Goal: Task Accomplishment & Management: Complete application form

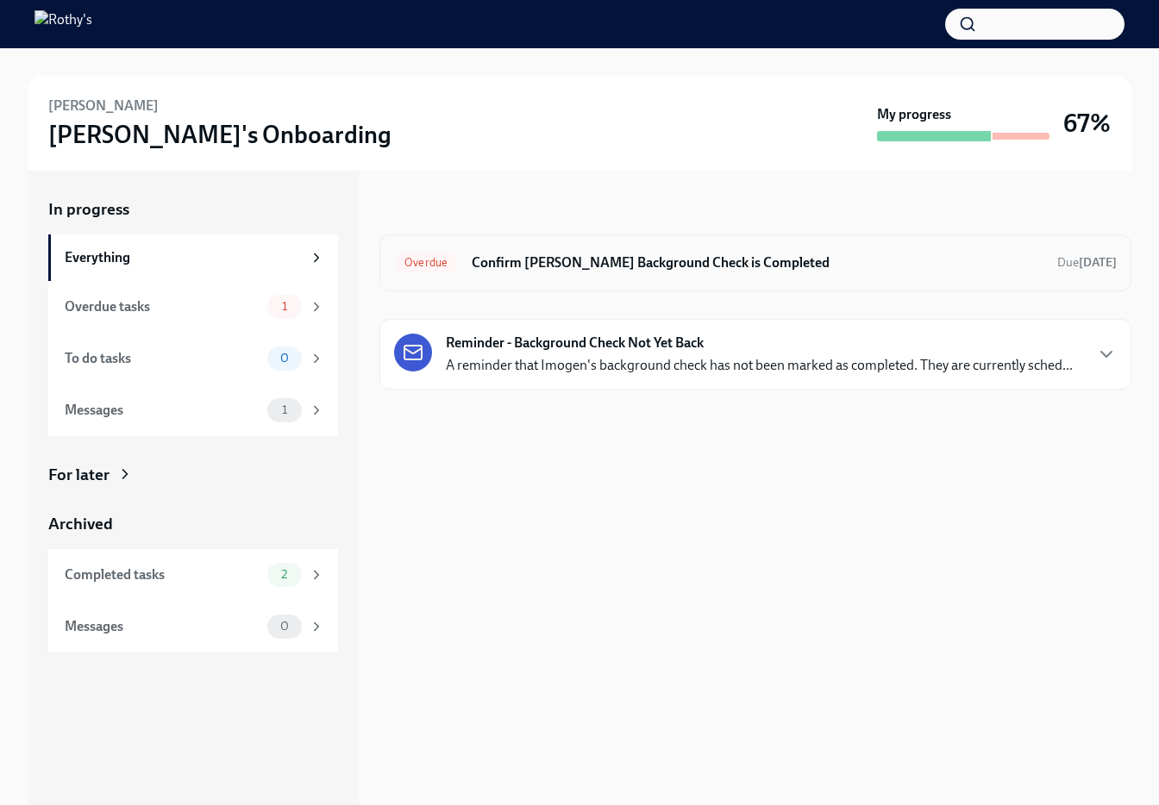
click at [663, 244] on div "Overdue Confirm [PERSON_NAME] Background Check is Completed Due [DATE]" at bounding box center [755, 263] width 752 height 57
click at [646, 268] on h6 "Confirm [PERSON_NAME] Background Check is Completed" at bounding box center [758, 262] width 572 height 19
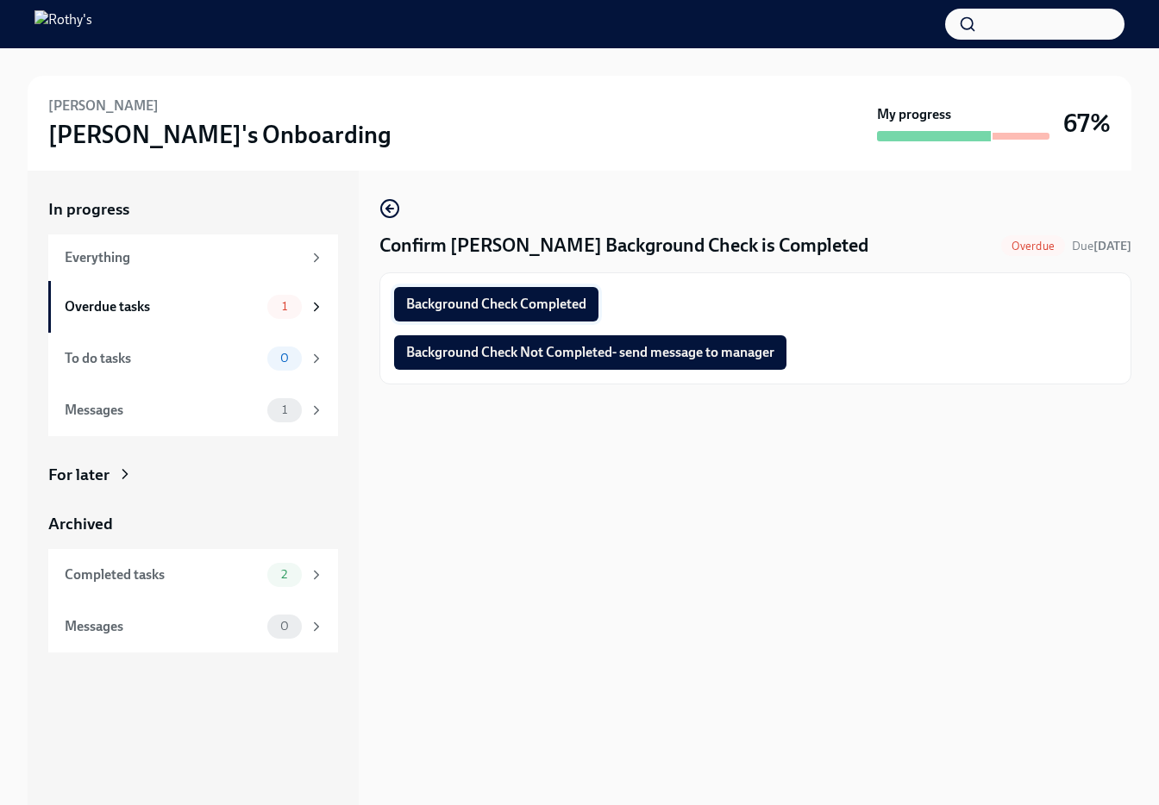
click at [514, 300] on span "Background Check Completed" at bounding box center [496, 304] width 180 height 17
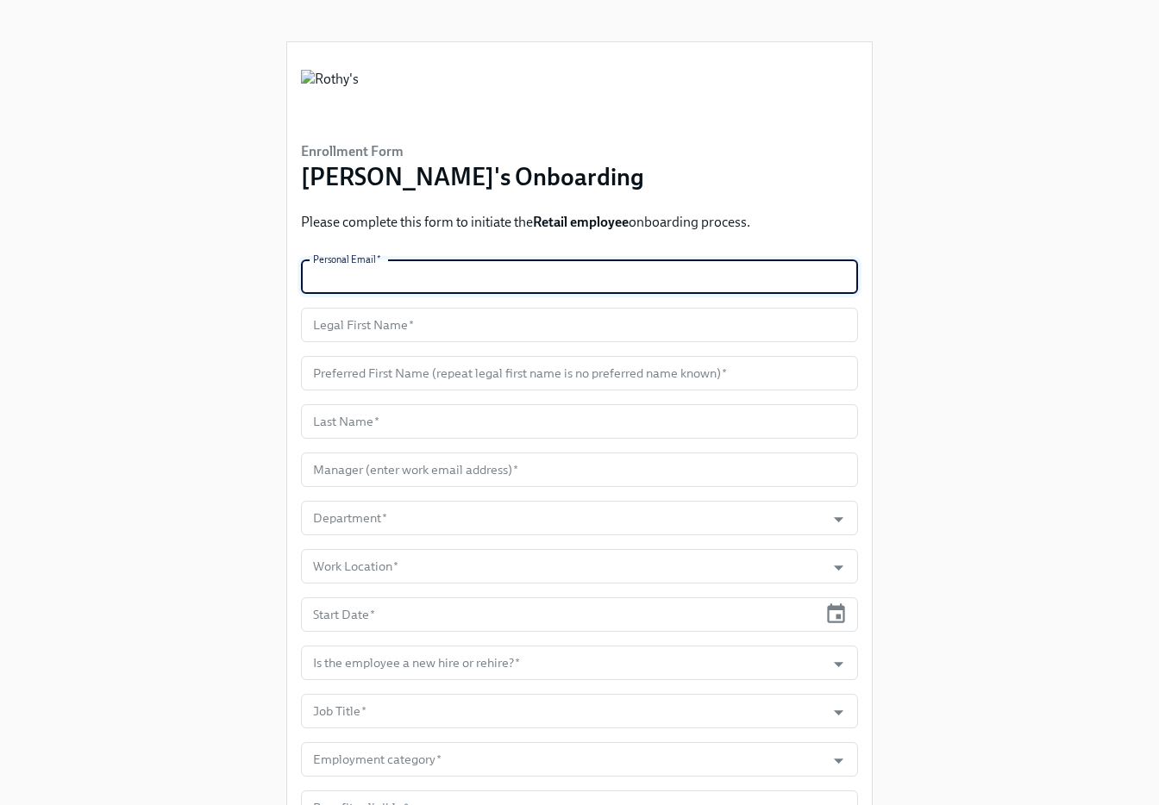
click at [444, 278] on input "text" at bounding box center [579, 277] width 557 height 34
paste input "[EMAIL_ADDRESS][DOMAIN_NAME]"
type input "[EMAIL_ADDRESS][DOMAIN_NAME]"
click at [439, 313] on input "text" at bounding box center [579, 325] width 557 height 34
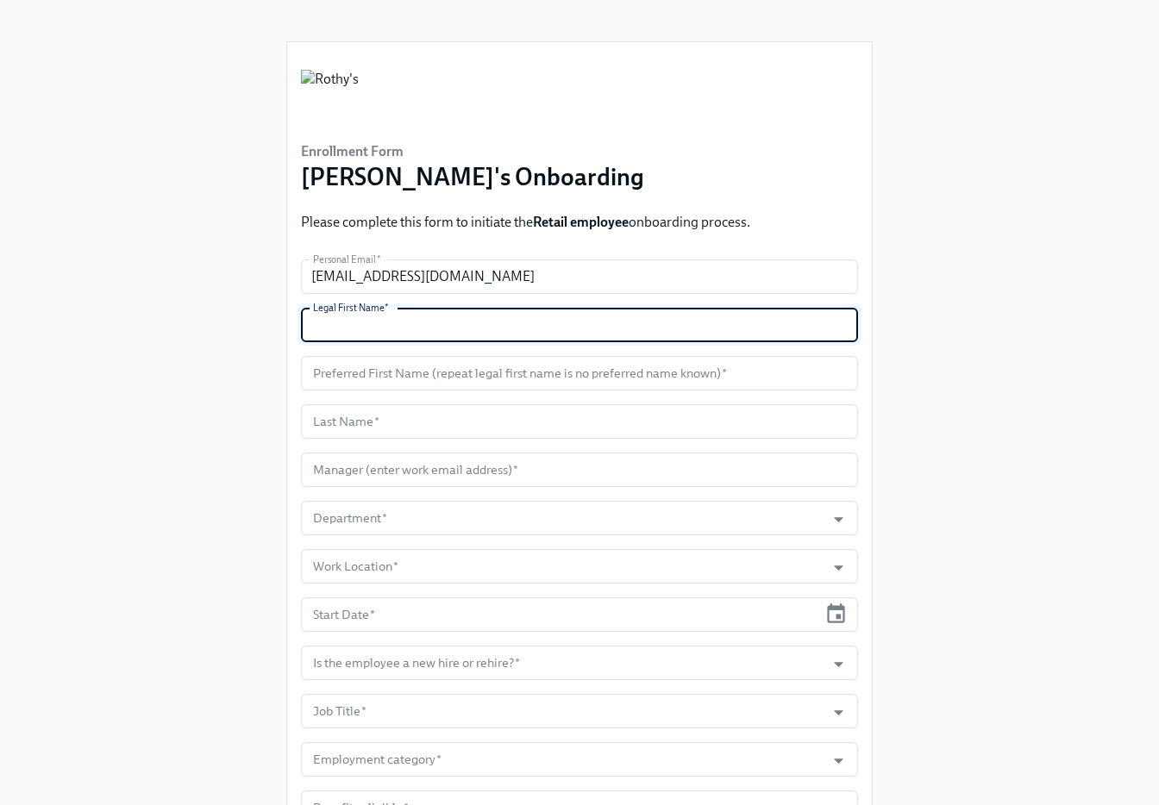
paste input "[PERSON_NAME]"
type input "[PERSON_NAME]"
drag, startPoint x: 433, startPoint y: 371, endPoint x: 453, endPoint y: 369, distance: 19.9
click at [433, 371] on input "text" at bounding box center [579, 373] width 557 height 34
paste input "[PERSON_NAME]"
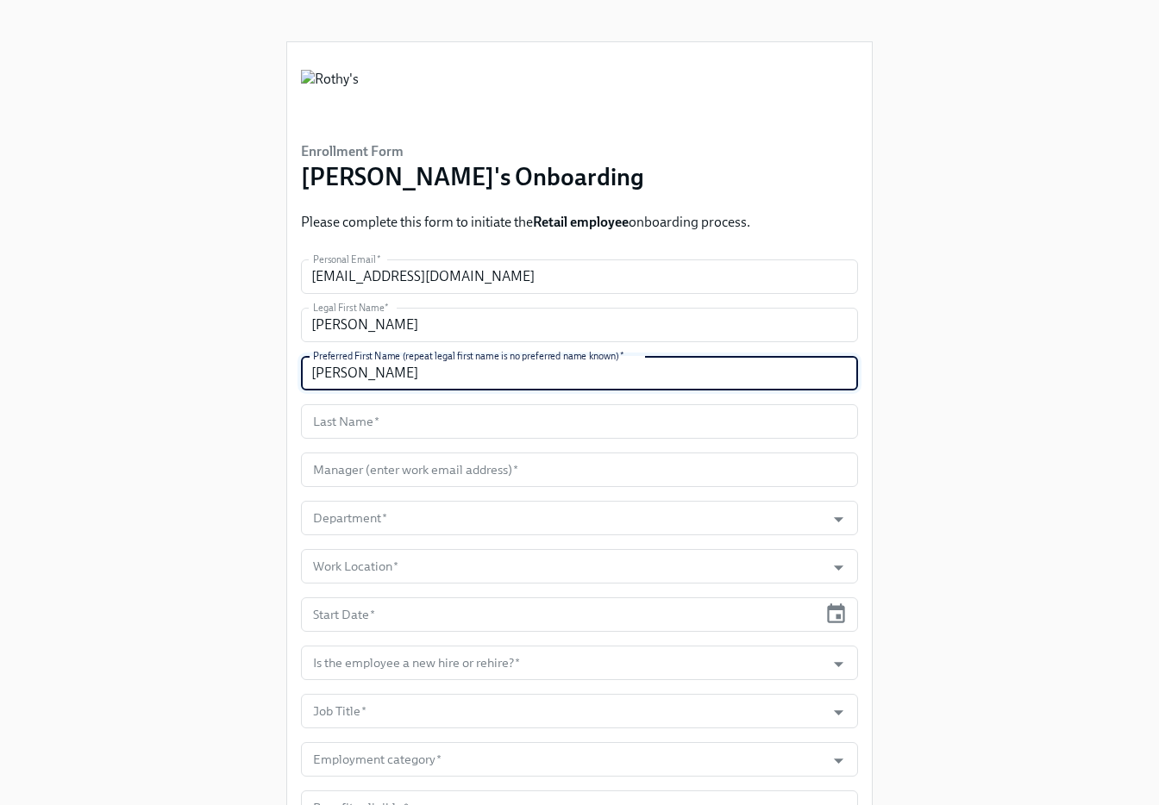
type input "[PERSON_NAME]"
click at [410, 426] on input "text" at bounding box center [579, 421] width 557 height 34
paste input "[PERSON_NAME]"
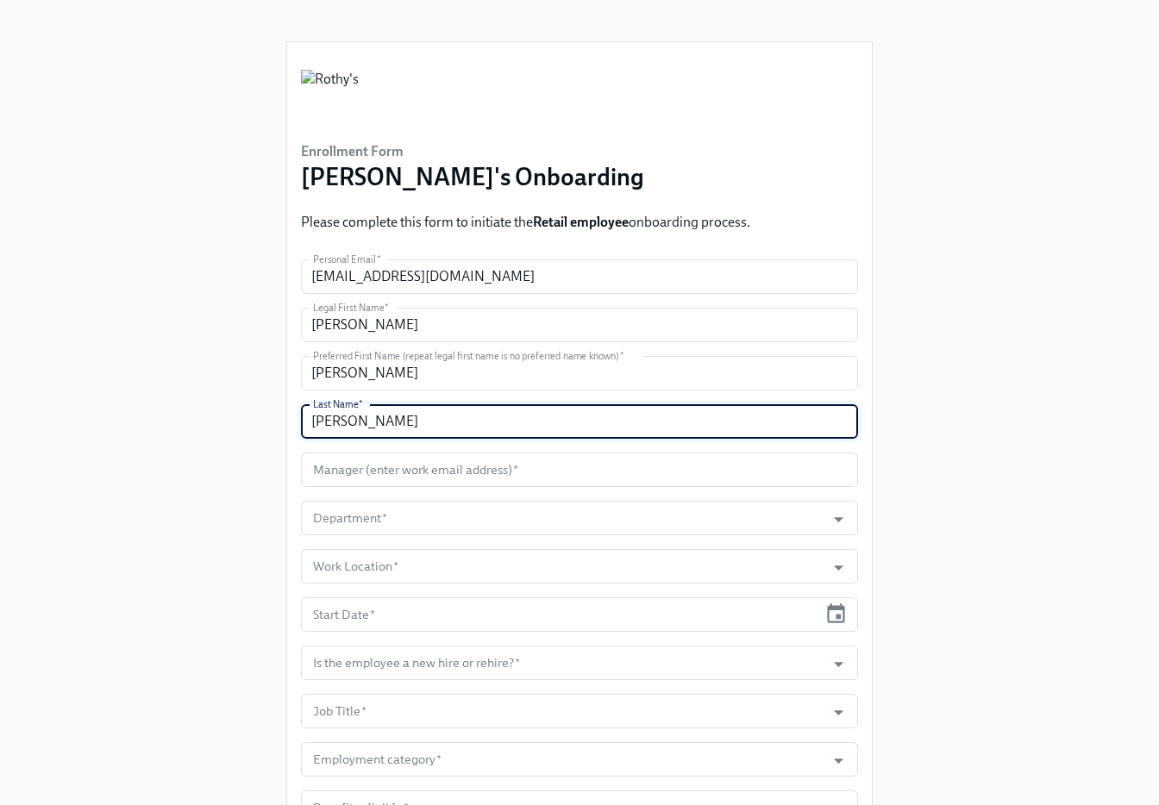
type input "[PERSON_NAME]"
click at [421, 485] on input "text" at bounding box center [579, 470] width 557 height 34
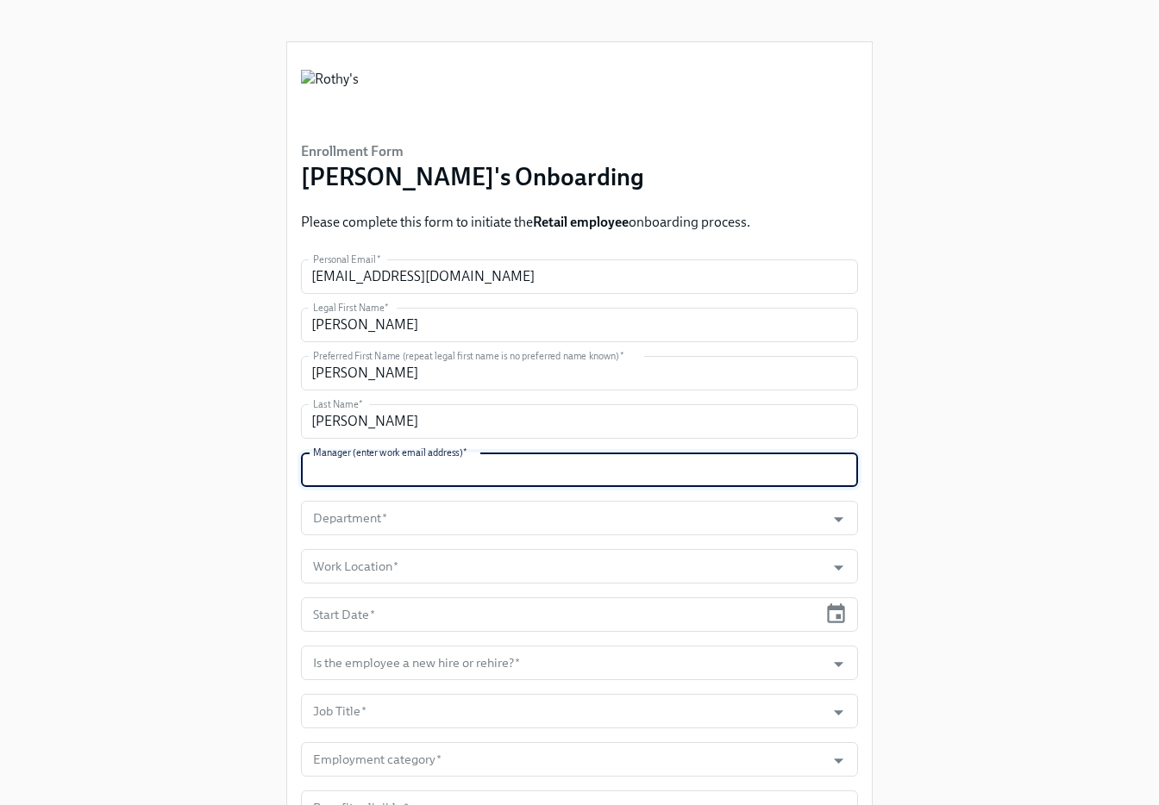
paste input "[EMAIL_ADDRESS][DOMAIN_NAME]"
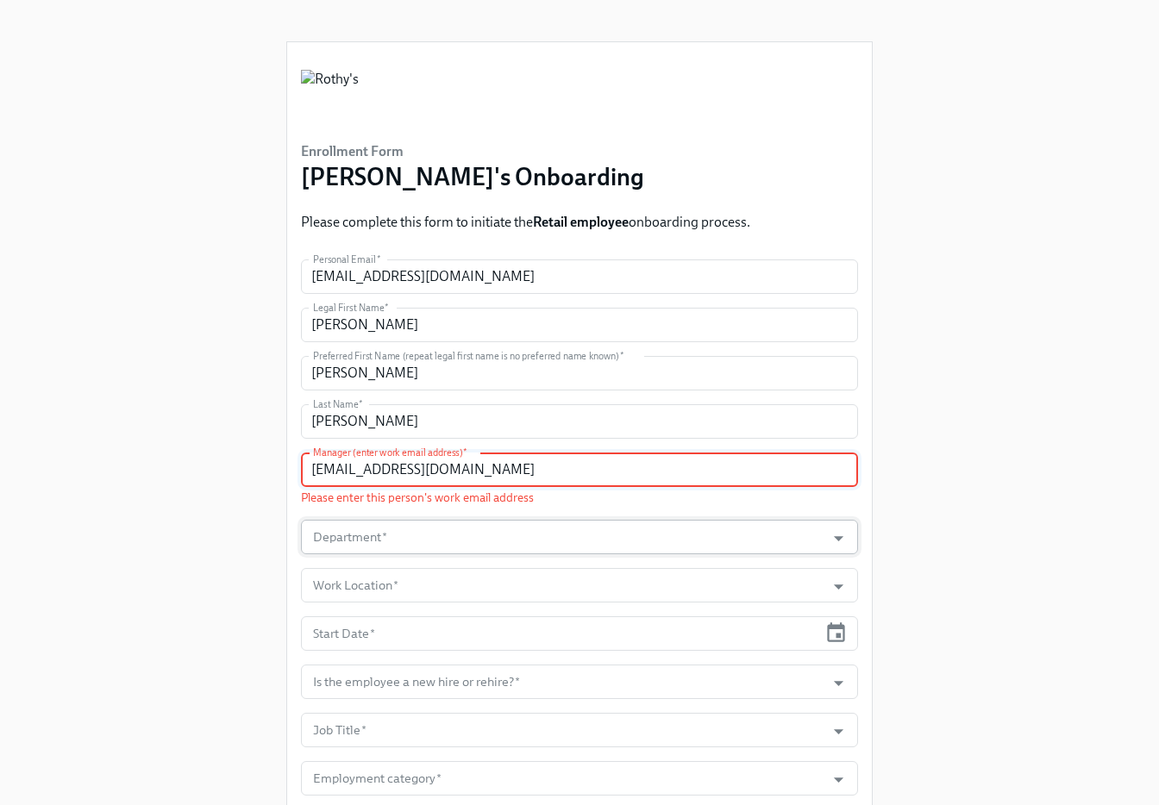
type input "[EMAIL_ADDRESS][DOMAIN_NAME]"
click at [389, 539] on input "Department   *" at bounding box center [563, 537] width 507 height 34
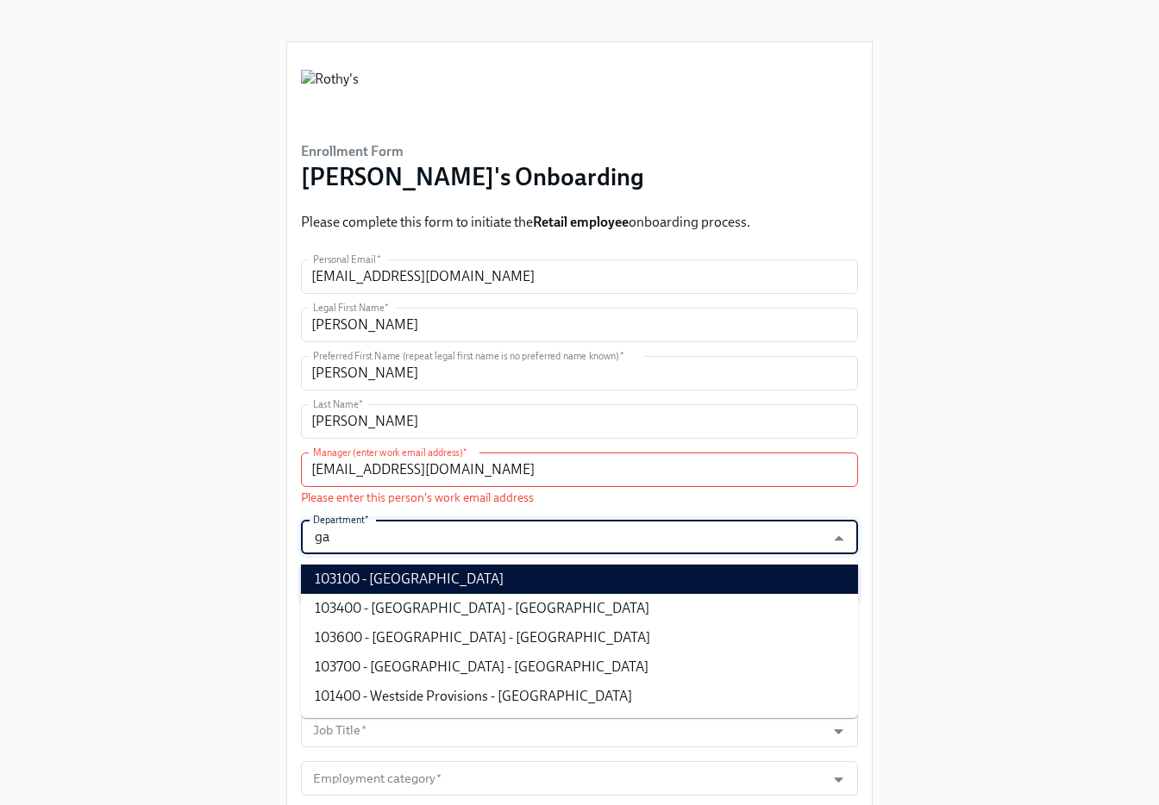
click at [429, 577] on li "103100 - Garden State Plaza" at bounding box center [579, 579] width 557 height 29
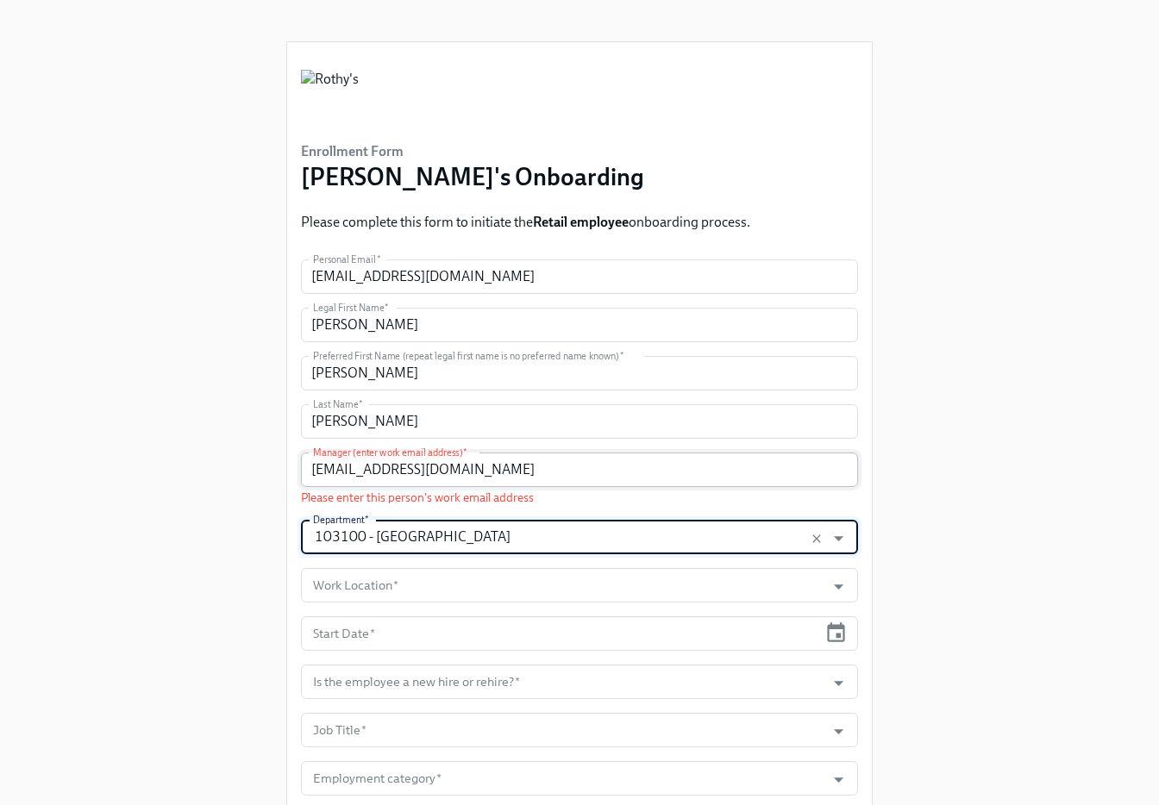
type input "103100 - Garden State Plaza"
click at [378, 471] on input "ajordan@Rothys.com" at bounding box center [579, 470] width 557 height 34
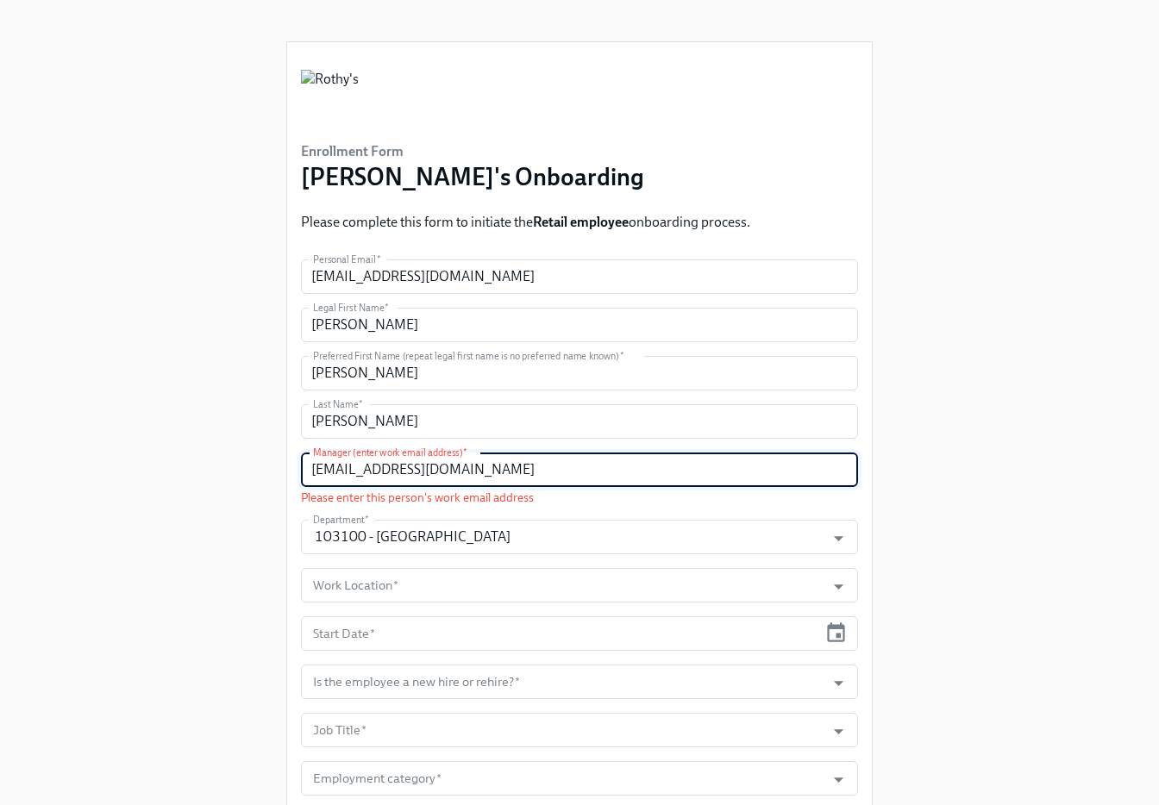
drag, startPoint x: 316, startPoint y: 471, endPoint x: 344, endPoint y: 473, distance: 28.6
click at [316, 471] on input "ajordan@rothys.com" at bounding box center [579, 470] width 557 height 34
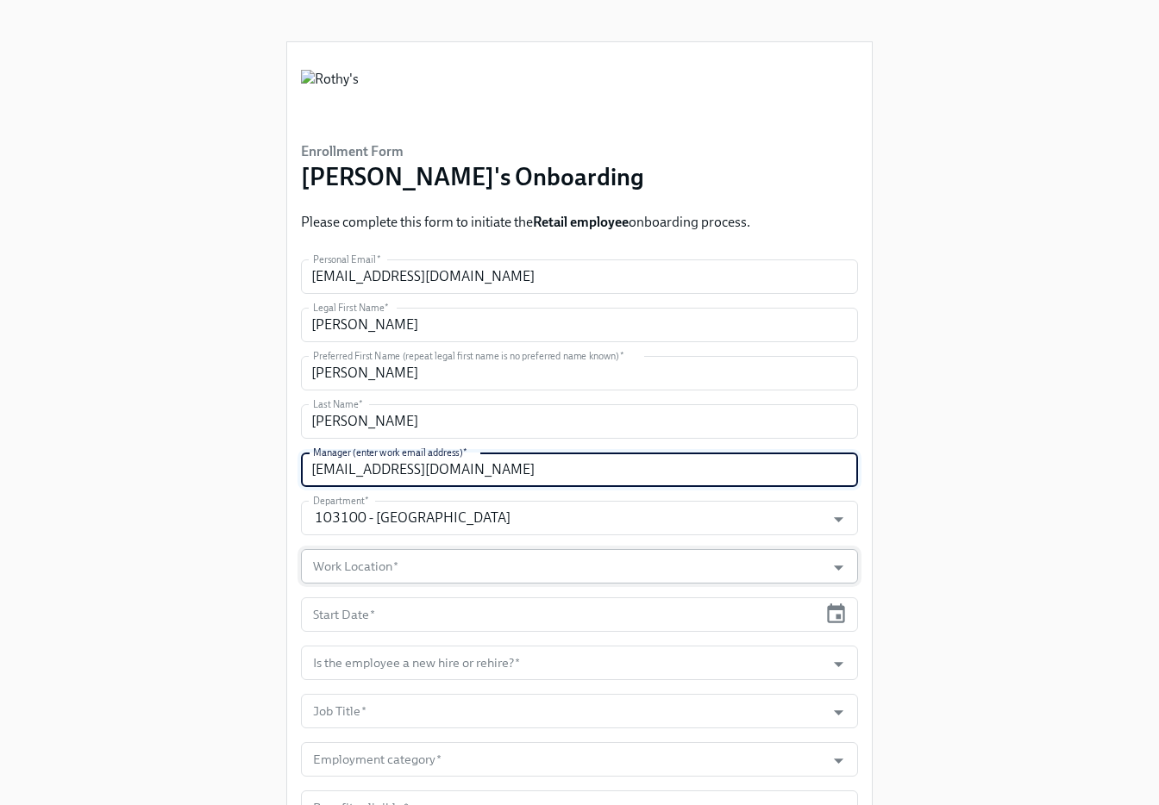
type input "ajordan@rothys.com"
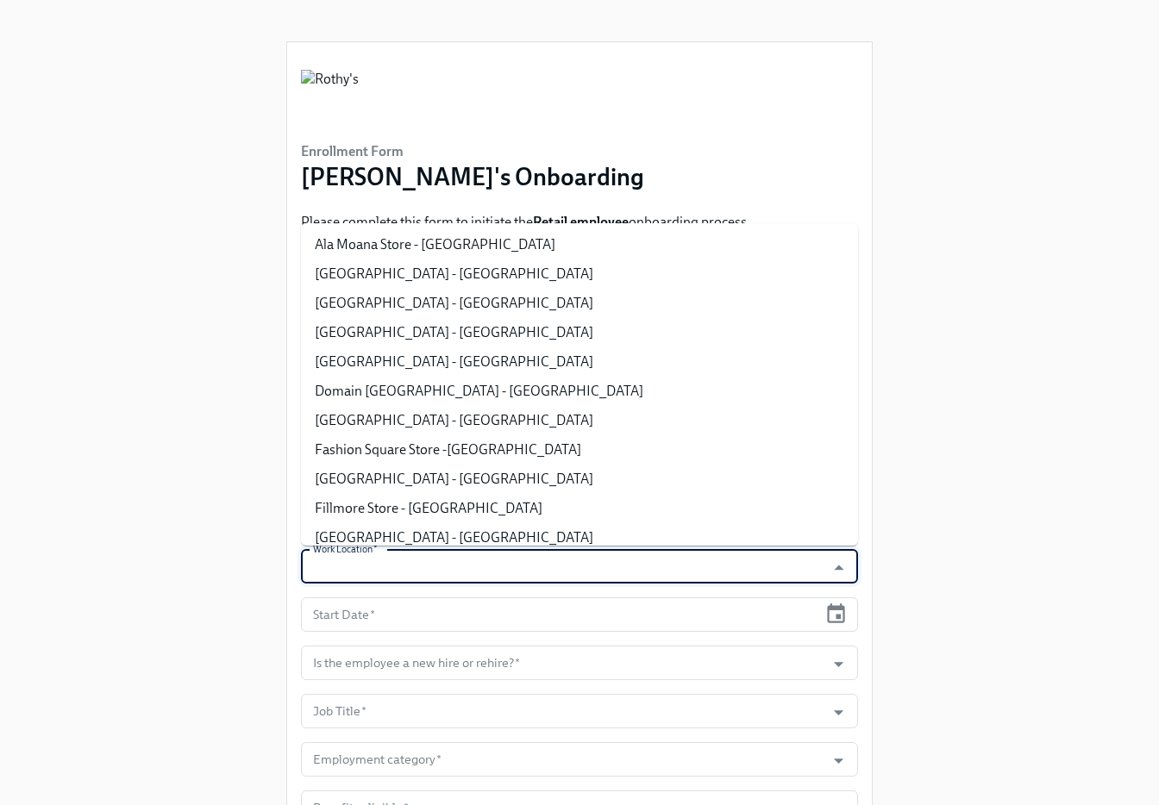
click at [438, 566] on input "Work Location   *" at bounding box center [563, 566] width 507 height 34
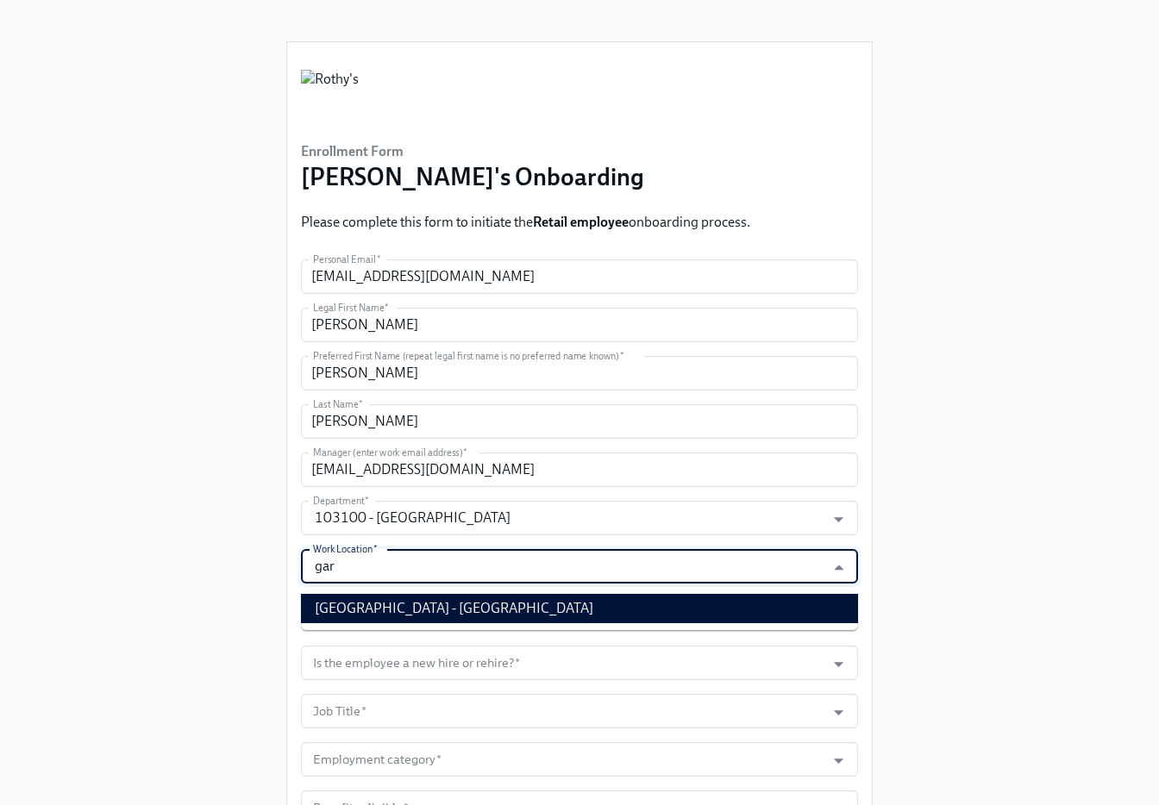
click at [455, 603] on li "Garden State Plaza Store - NJ" at bounding box center [579, 608] width 557 height 29
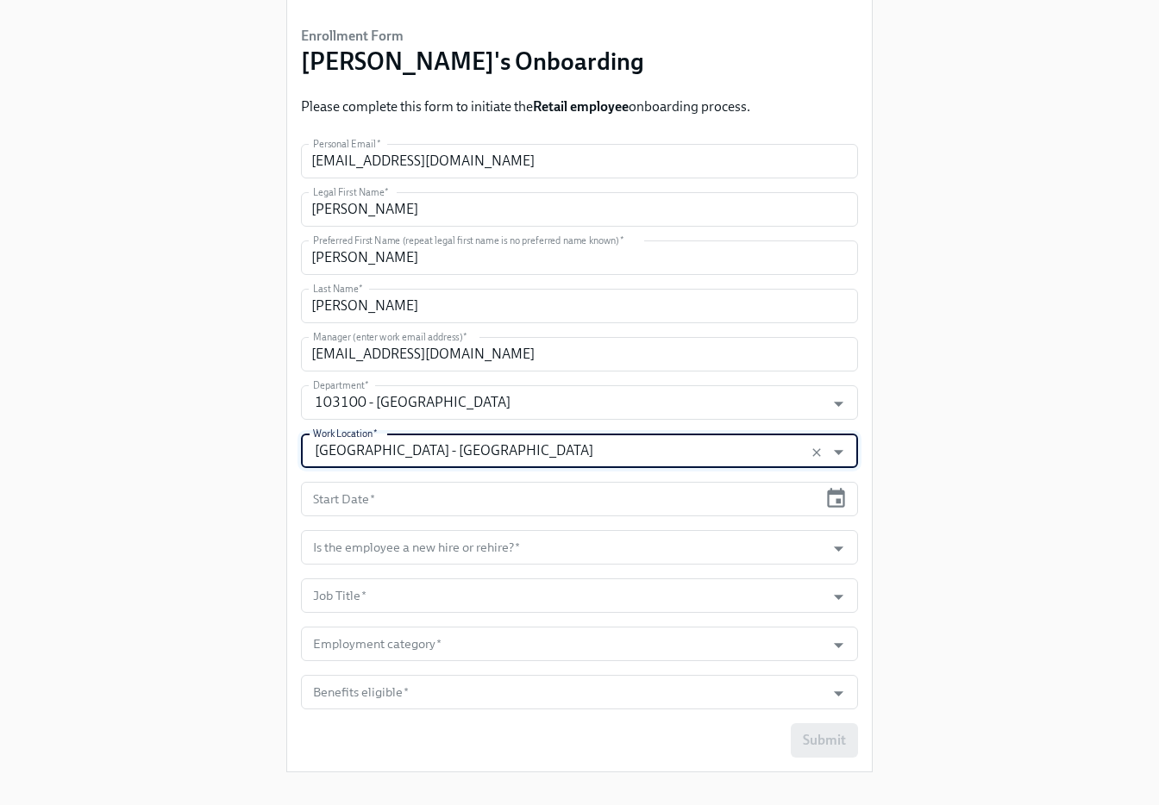
scroll to position [138, 0]
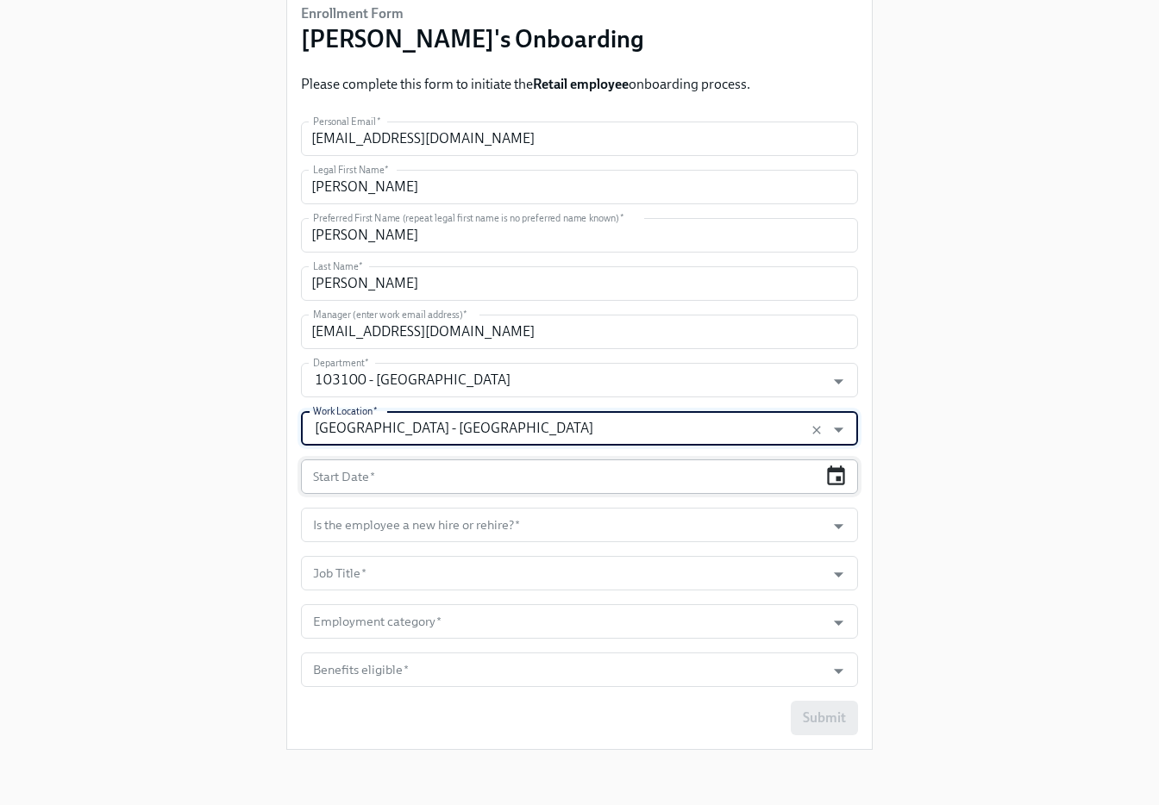
type input "Garden State Plaza Store - NJ"
click at [834, 469] on icon "button" at bounding box center [836, 476] width 18 height 20
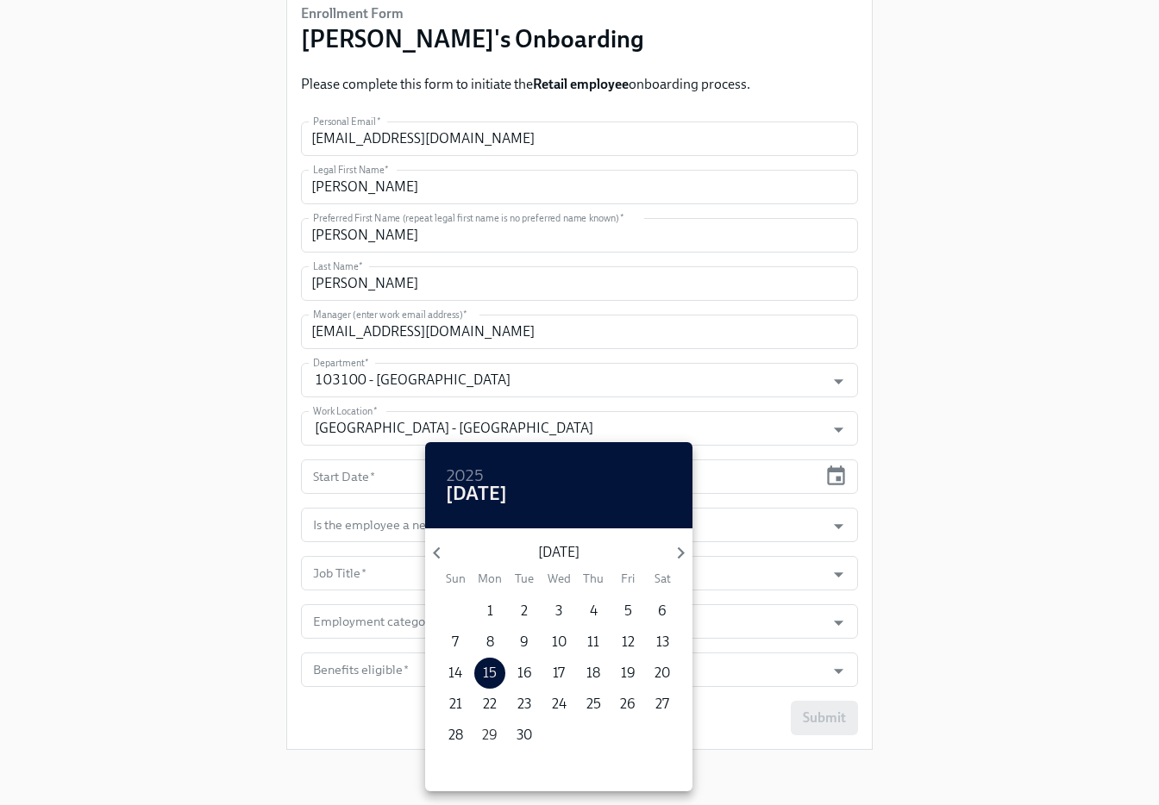
click at [487, 735] on p "29" at bounding box center [490, 735] width 16 height 19
type input "09/29/2025"
click at [917, 528] on div at bounding box center [579, 402] width 1159 height 805
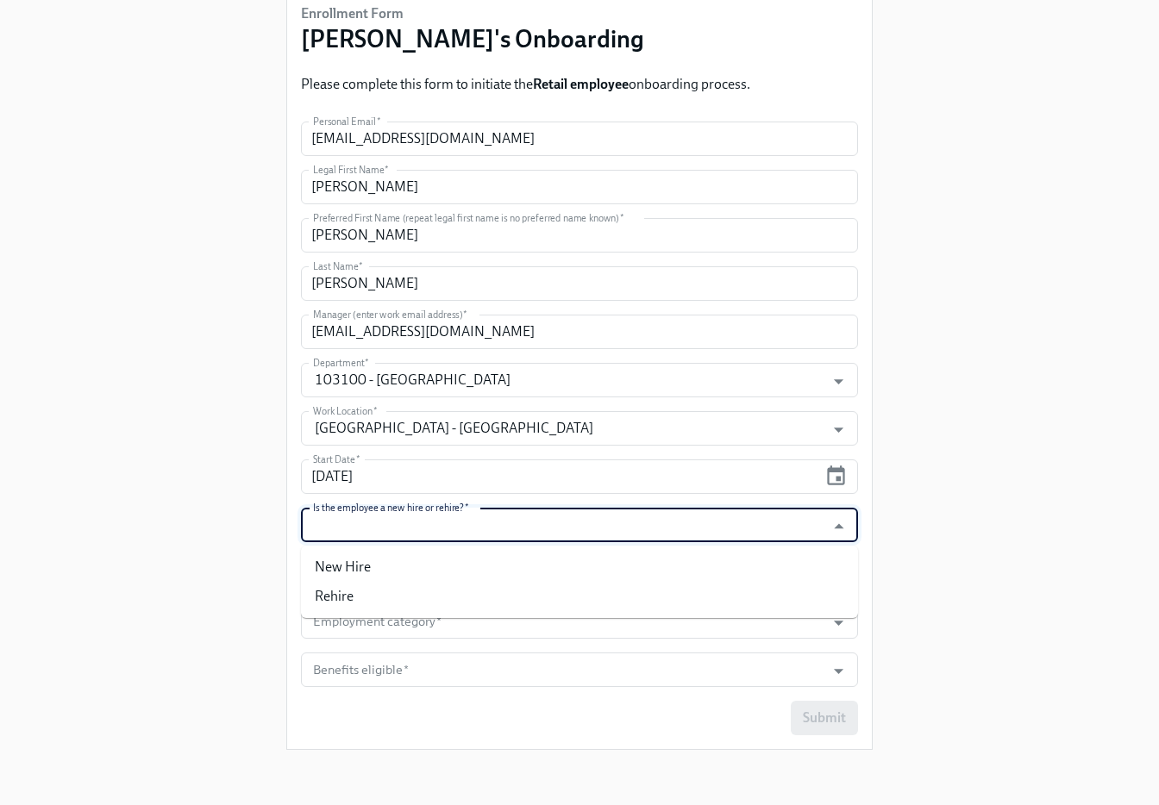
click at [786, 514] on input "Is the employee a new hire or rehire?   *" at bounding box center [563, 525] width 507 height 34
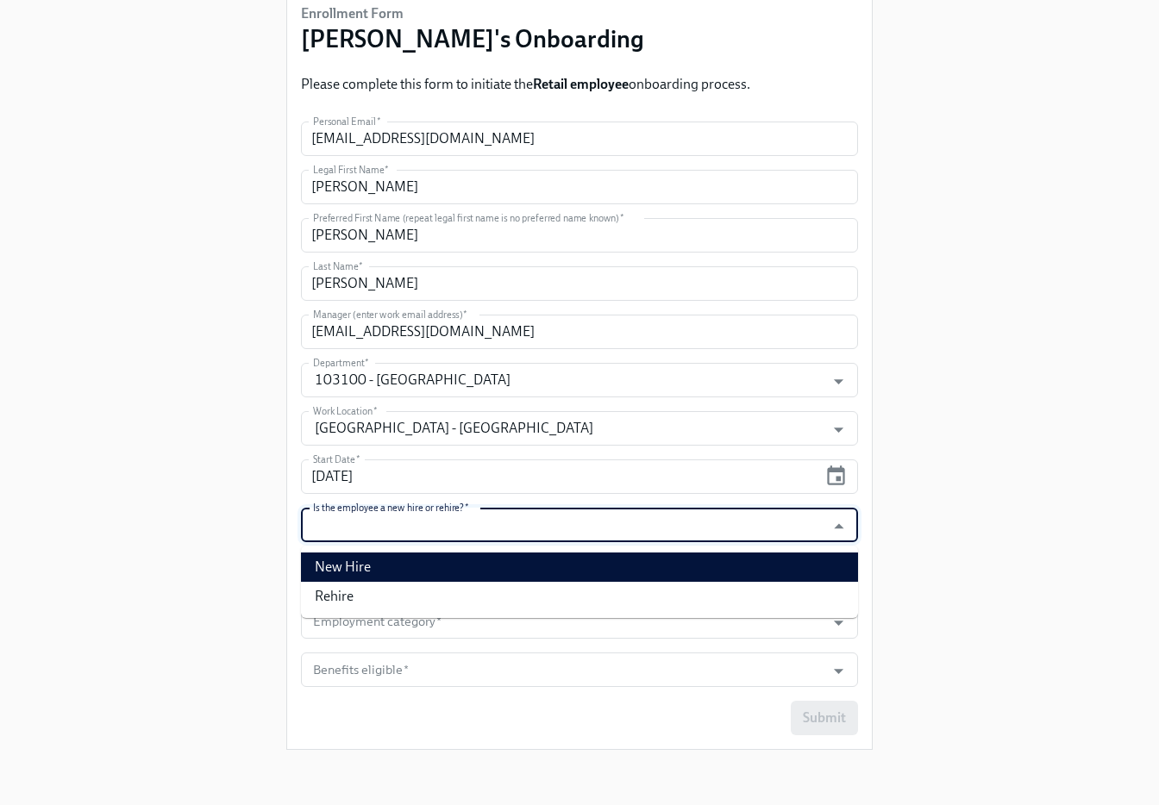
click at [746, 561] on li "New Hire" at bounding box center [579, 567] width 557 height 29
type input "New Hire"
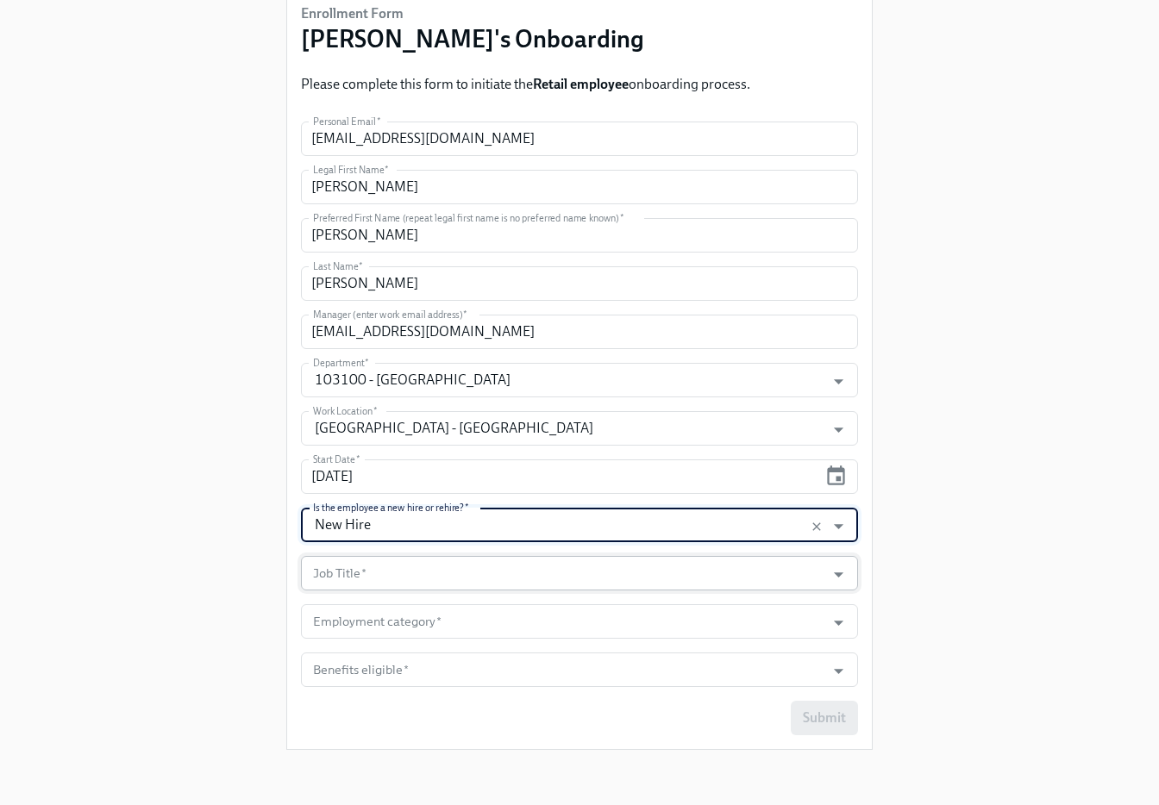
click at [714, 573] on input "Job Title   *" at bounding box center [563, 573] width 507 height 34
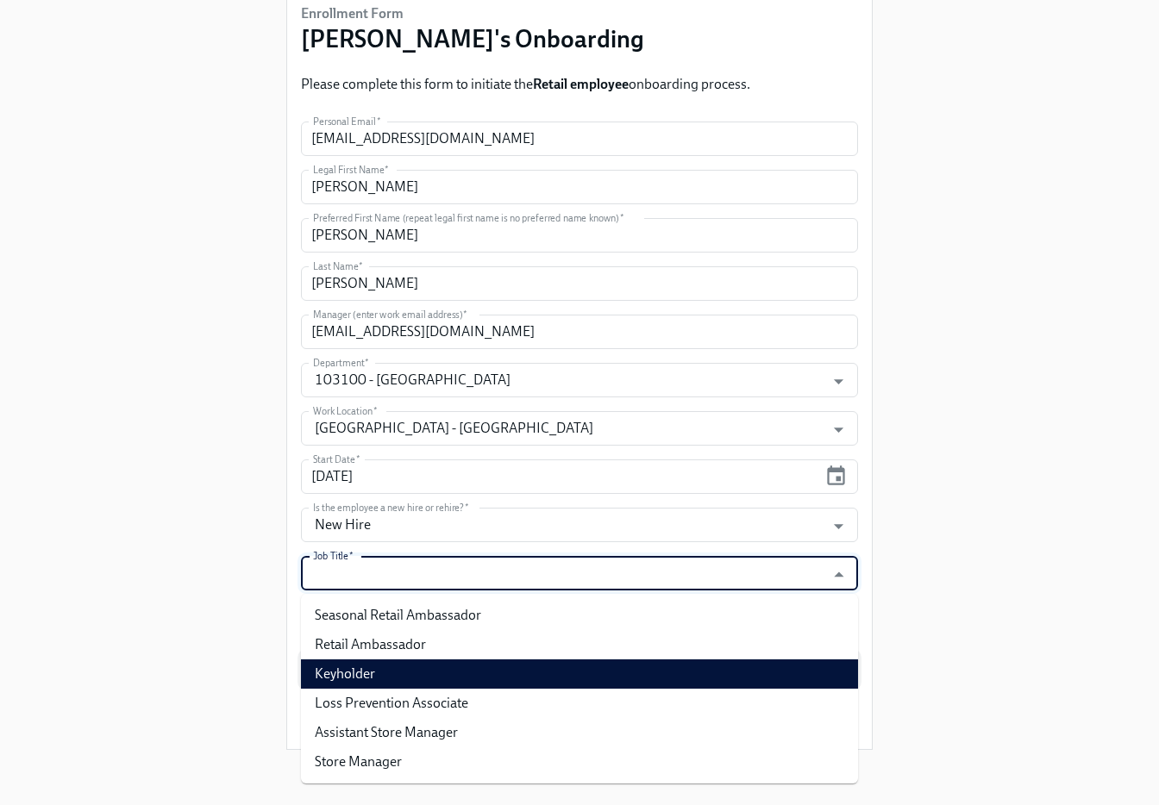
click at [648, 673] on li "Keyholder" at bounding box center [579, 674] width 557 height 29
type input "Keyholder"
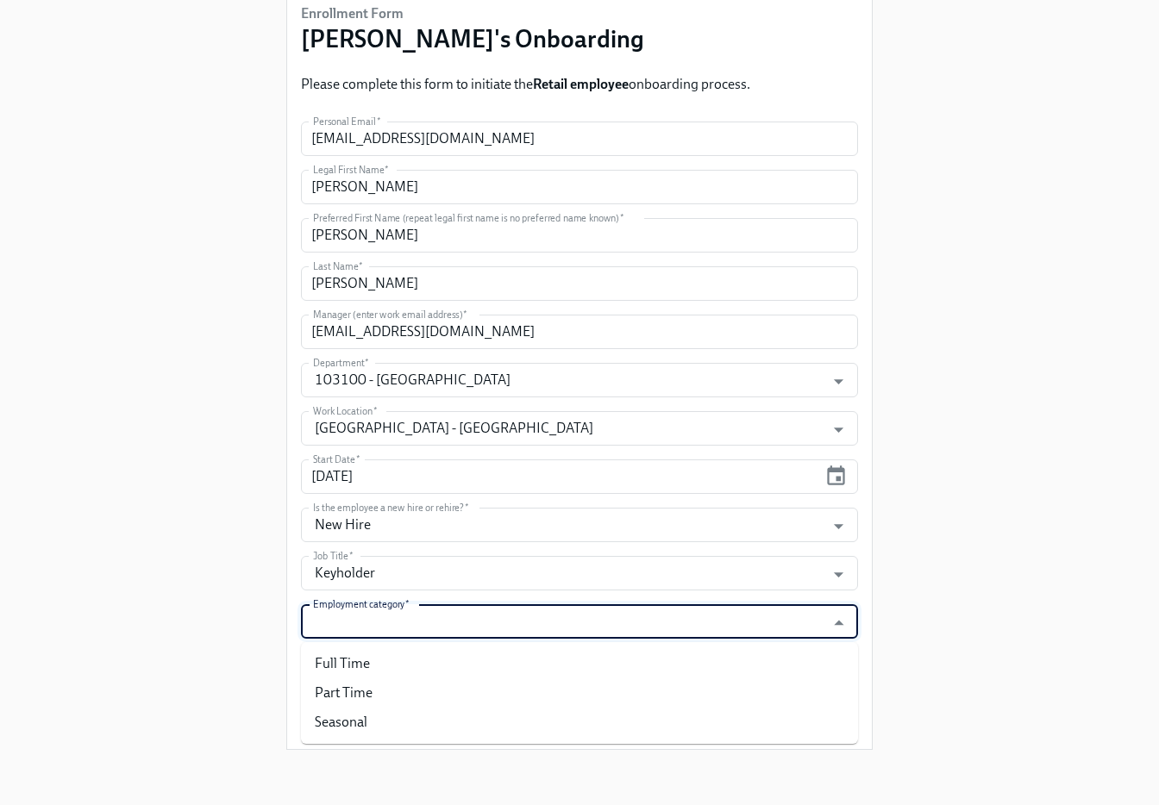
click at [642, 622] on input "Employment category   *" at bounding box center [563, 621] width 507 height 34
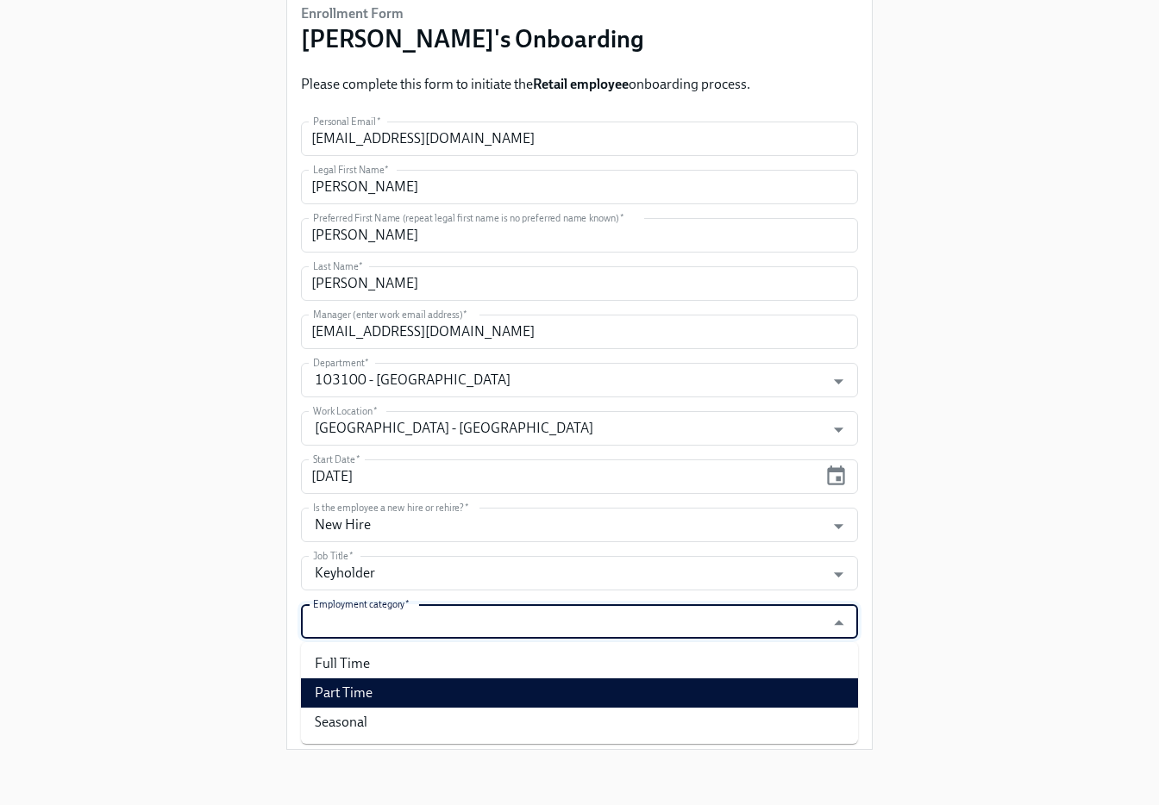
click at [602, 697] on li "Part Time" at bounding box center [579, 693] width 557 height 29
type input "Part Time"
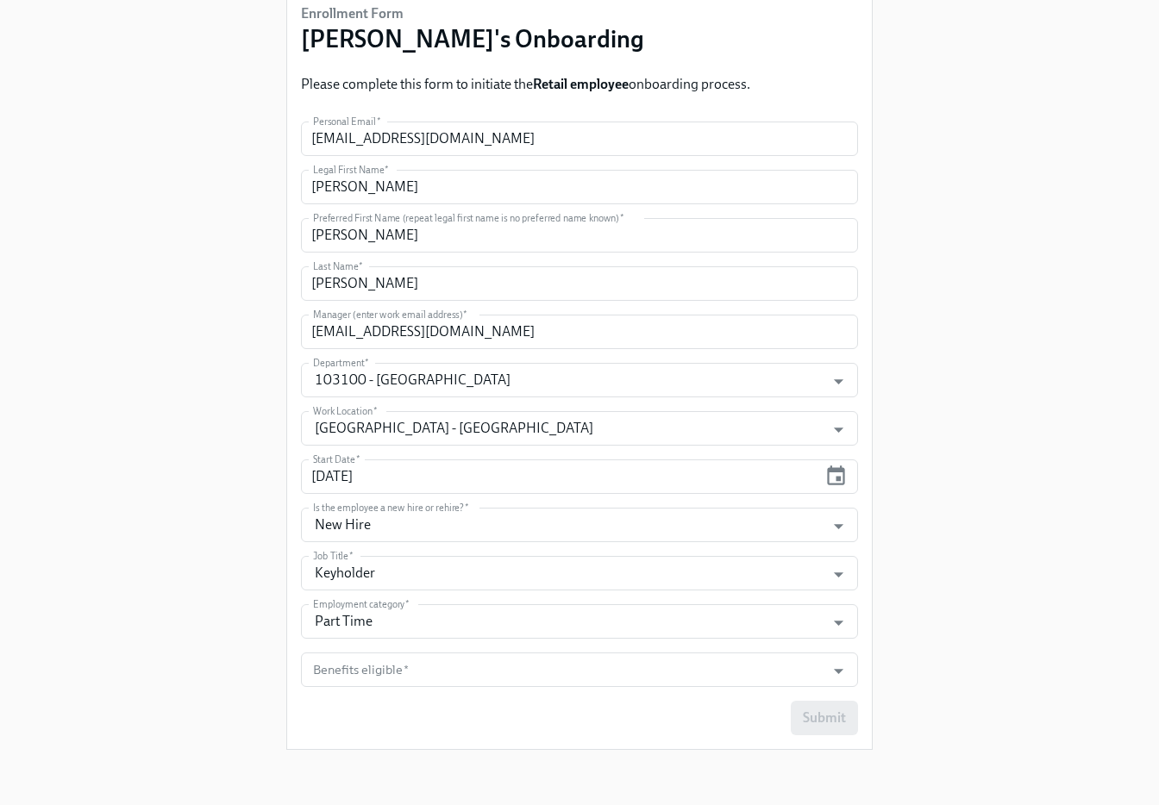
click at [586, 694] on form "Personal Email   * kerri4397@yahoo.com Personal Email * Legal First Name   * Ke…" at bounding box center [579, 429] width 557 height 614
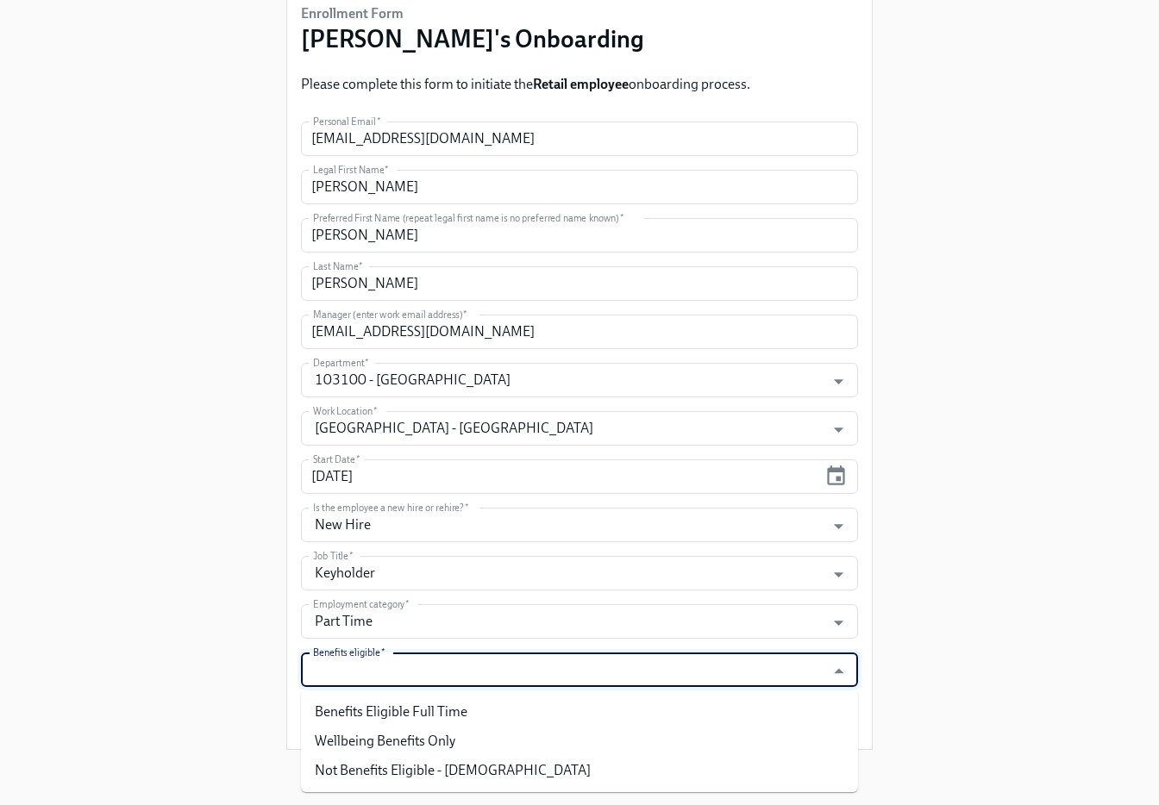
click at [588, 672] on input "Benefits eligible   *" at bounding box center [563, 670] width 507 height 34
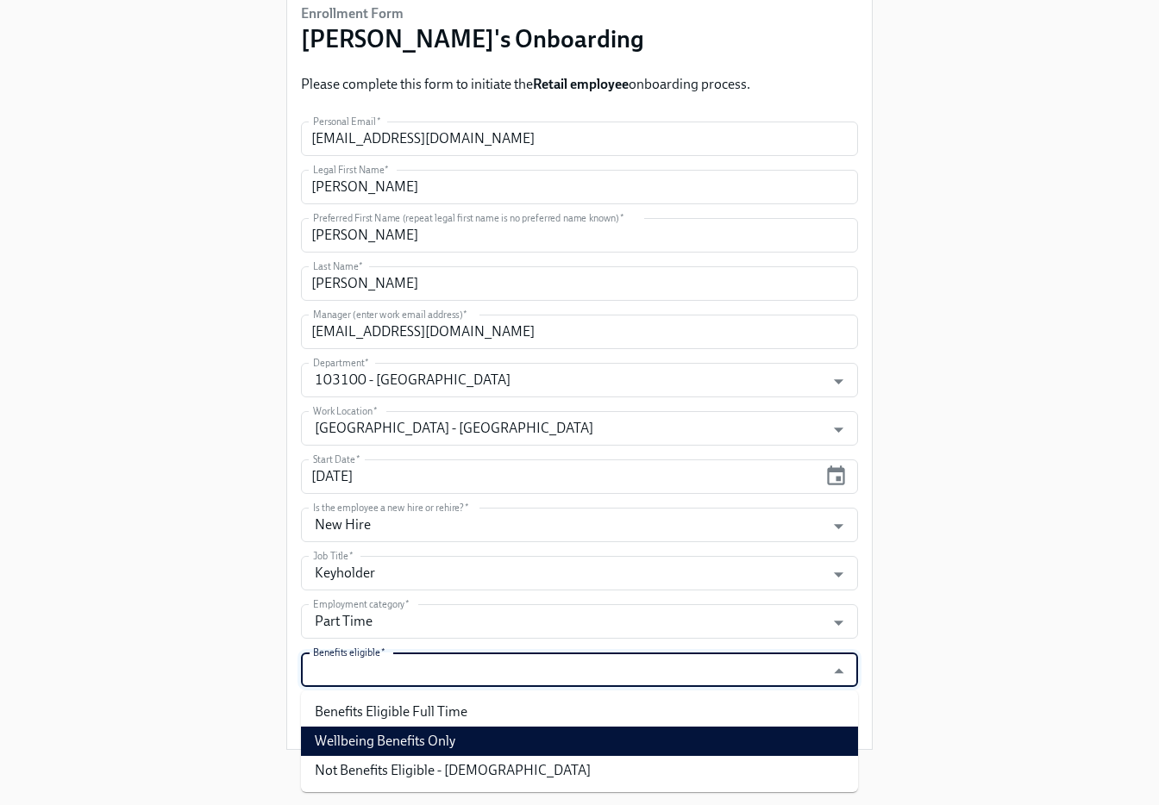
click at [564, 747] on li "Wellbeing Benefits Only" at bounding box center [579, 741] width 557 height 29
type input "Wellbeing Benefits Only"
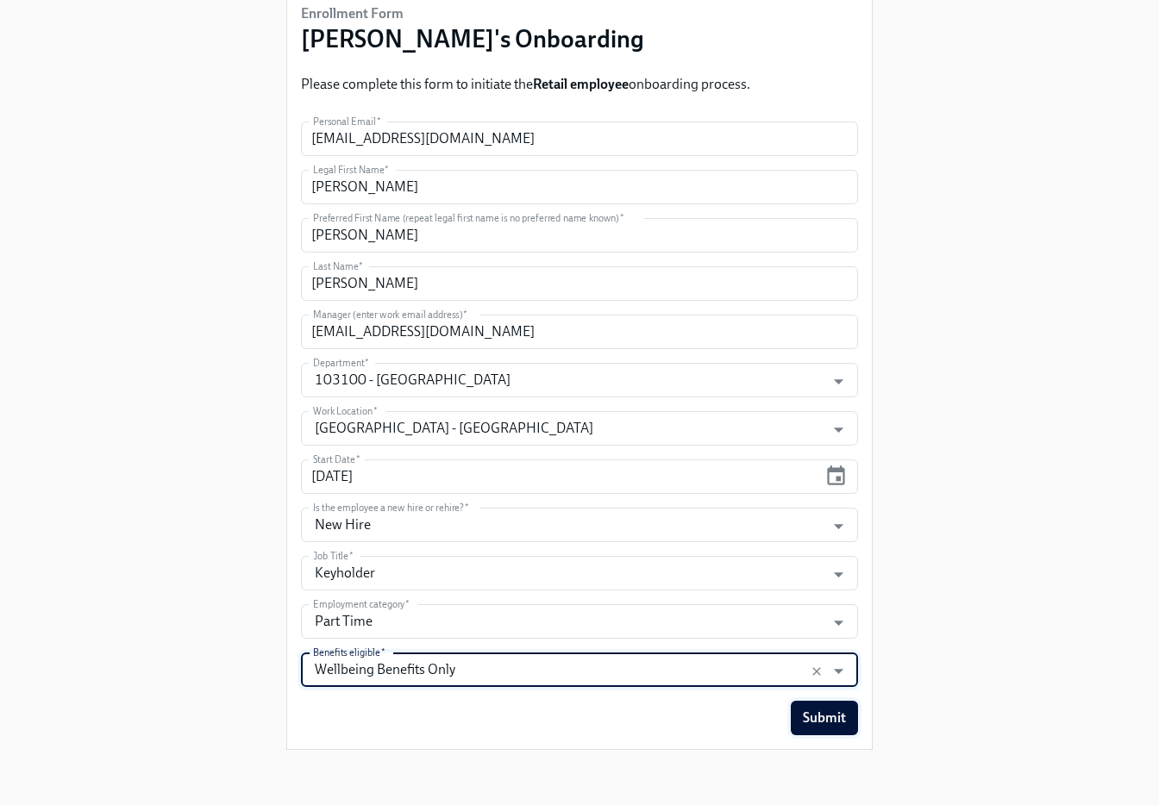
click at [799, 723] on button "Submit" at bounding box center [824, 718] width 67 height 34
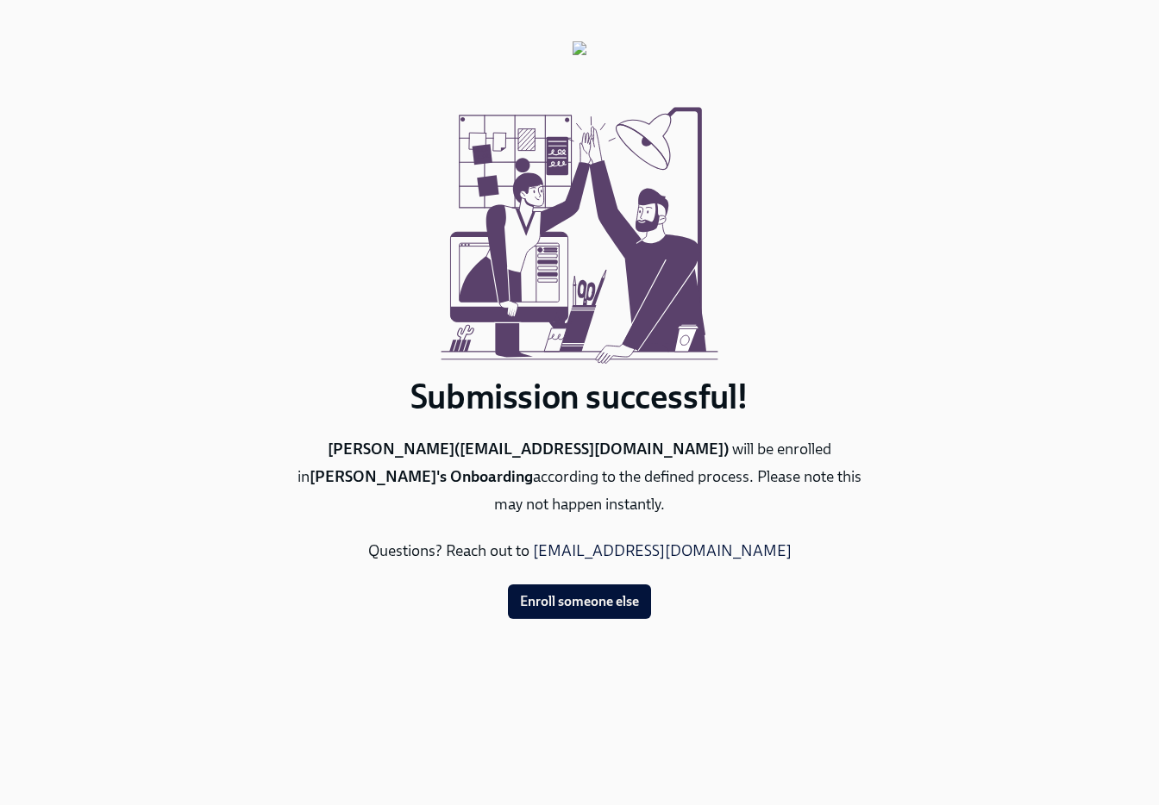
scroll to position [0, 0]
